Goal: Register for event/course

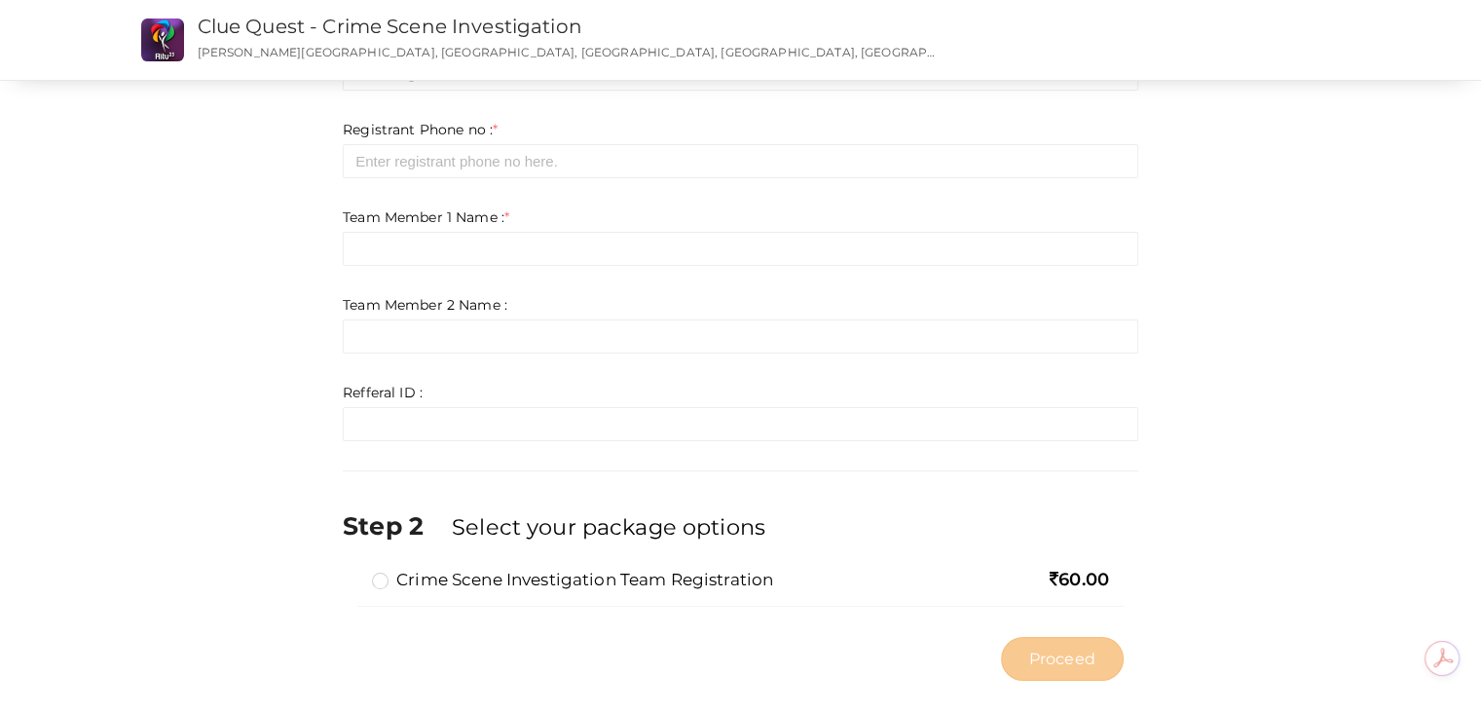
scroll to position [238, 0]
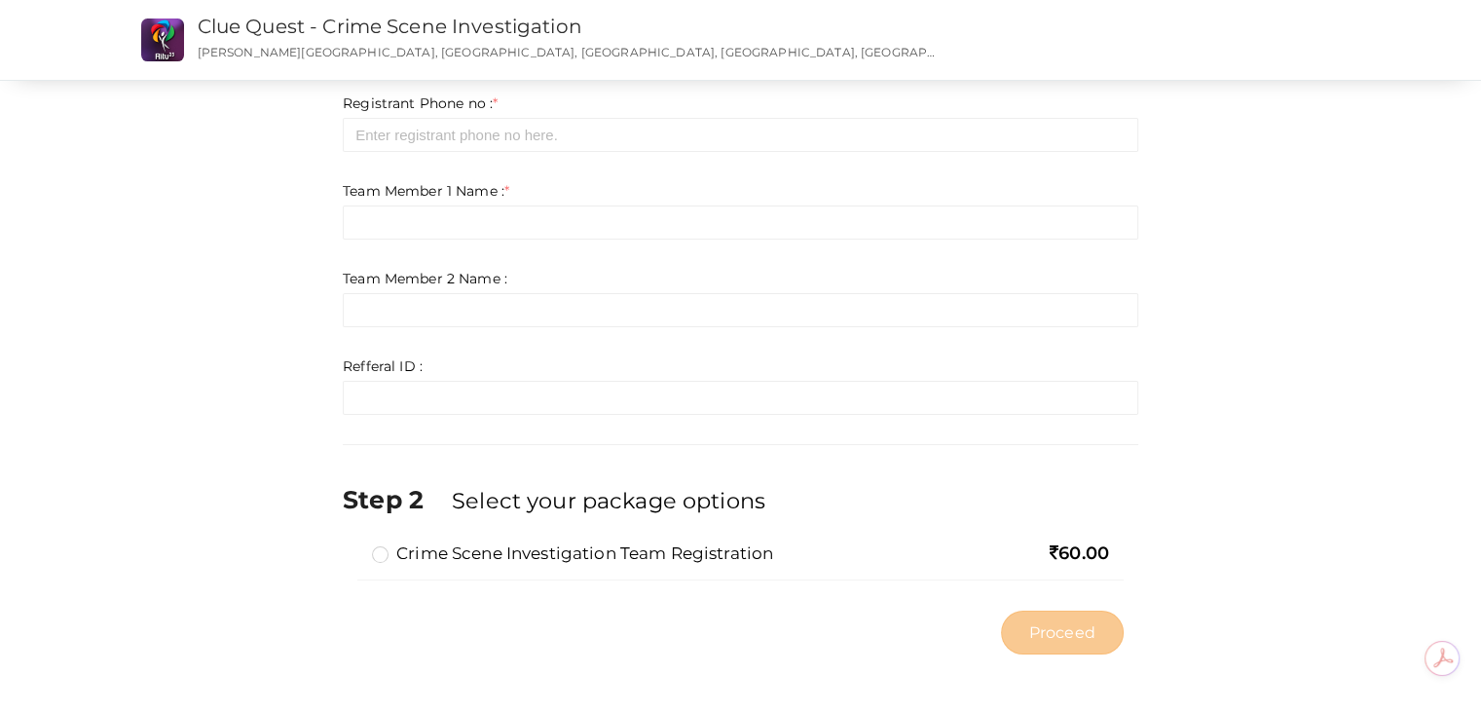
click at [381, 550] on label "Crime Scene Investigation Team Registration" at bounding box center [572, 552] width 401 height 23
click at [352, 545] on input "Crime Scene Investigation Team Registration" at bounding box center [352, 545] width 0 height 0
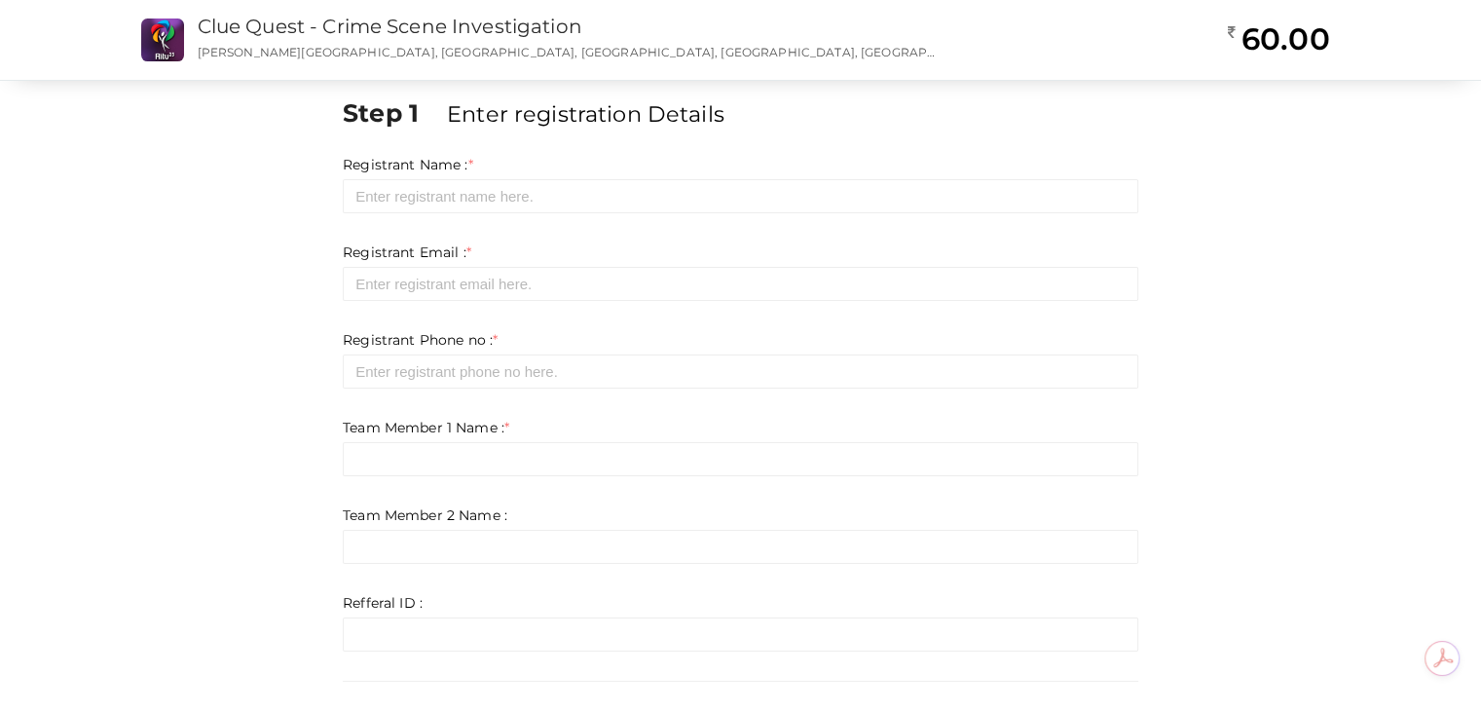
scroll to position [0, 0]
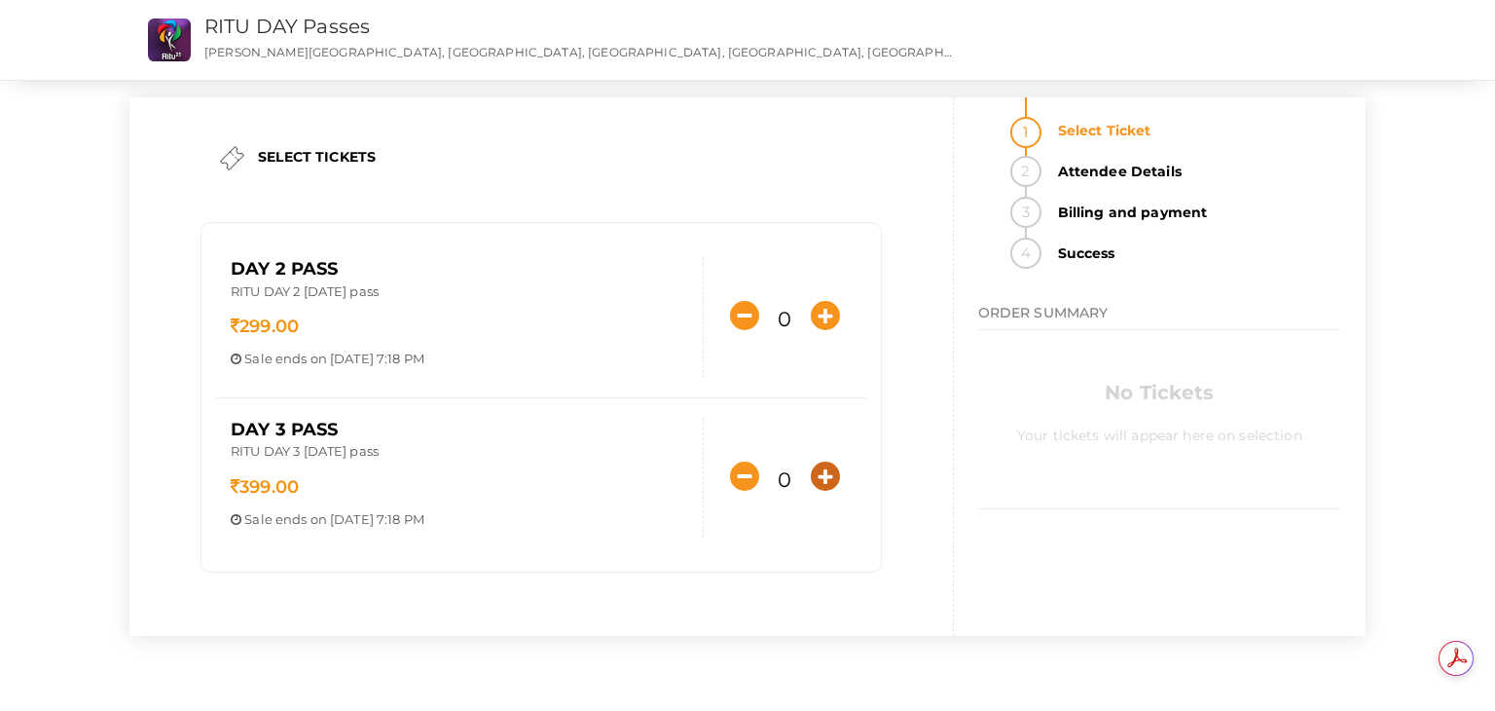
click at [823, 478] on icon "button" at bounding box center [825, 475] width 29 height 29
type input "1"
